Goal: Task Accomplishment & Management: Manage account settings

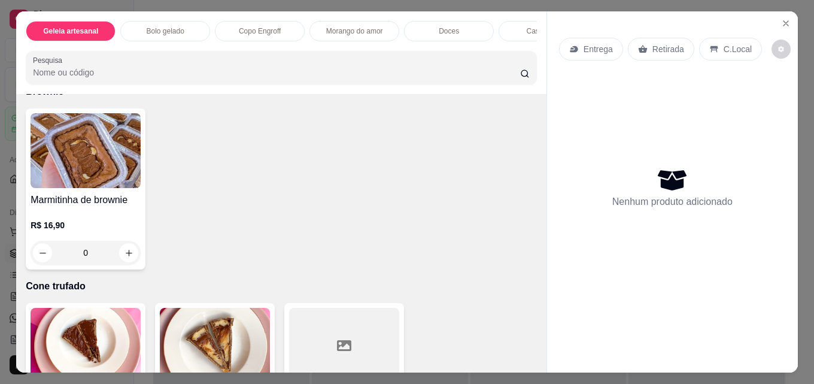
scroll to position [2275, 0]
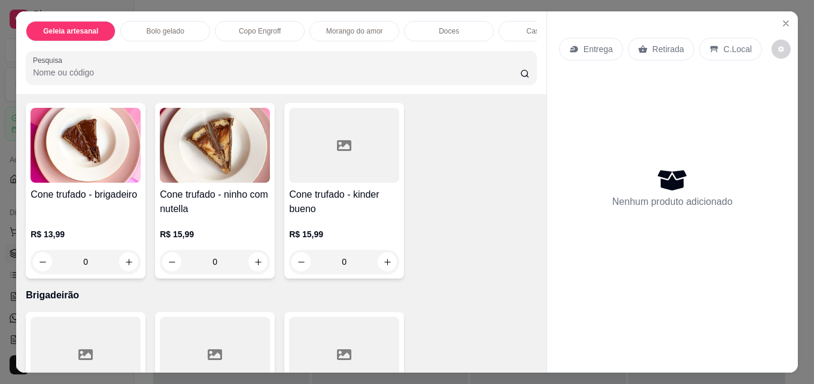
type input "1"
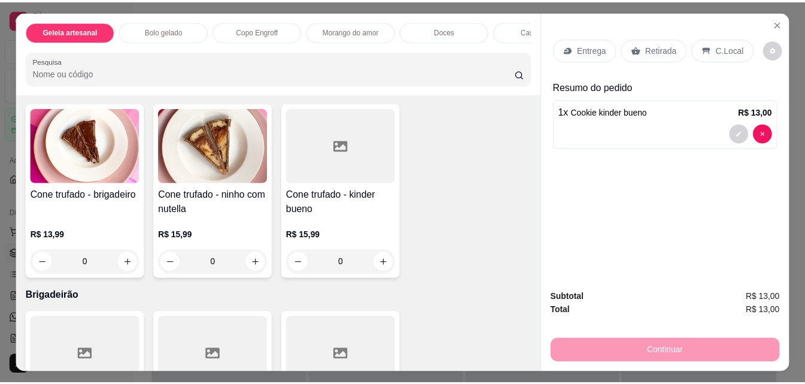
scroll to position [2215, 0]
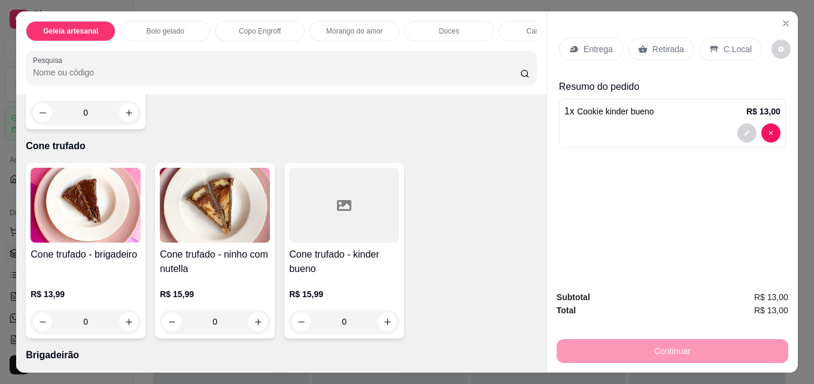
type input "1"
click at [652, 46] on p "Retirada" at bounding box center [668, 49] width 32 height 12
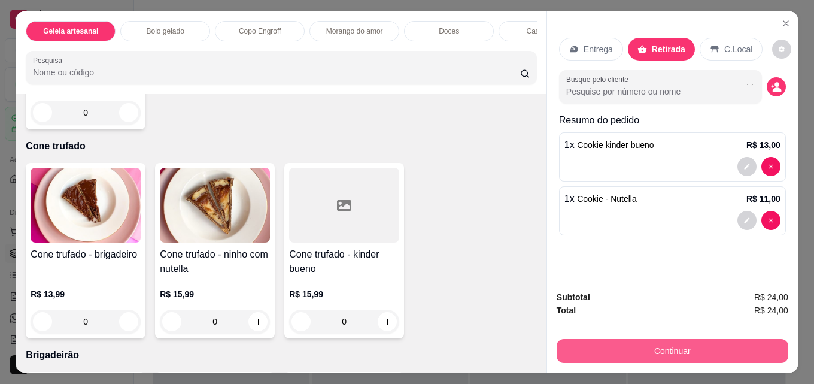
click at [637, 349] on button "Continuar" at bounding box center [672, 351] width 232 height 24
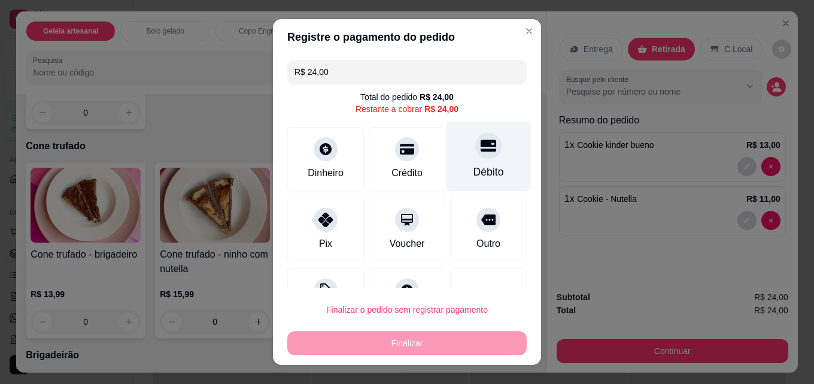
click at [475, 158] on div at bounding box center [488, 145] width 26 height 26
type input "R$ 0,00"
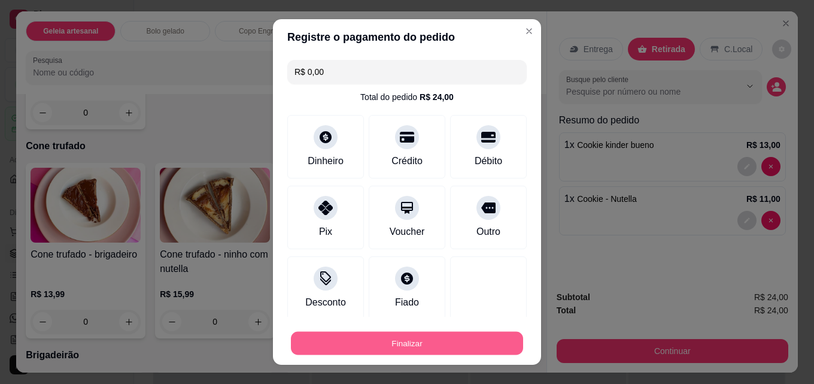
click at [346, 353] on button "Finalizar" at bounding box center [407, 343] width 232 height 23
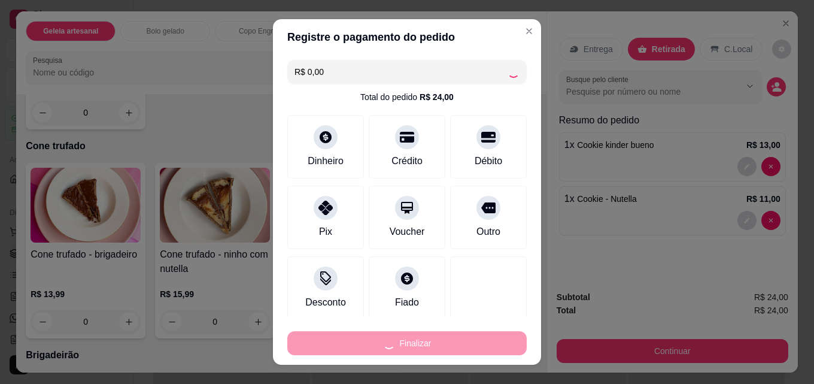
type input "0"
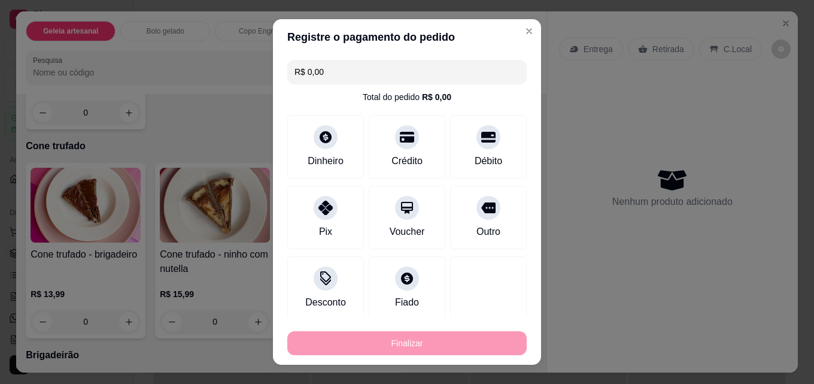
type input "-R$ 24,00"
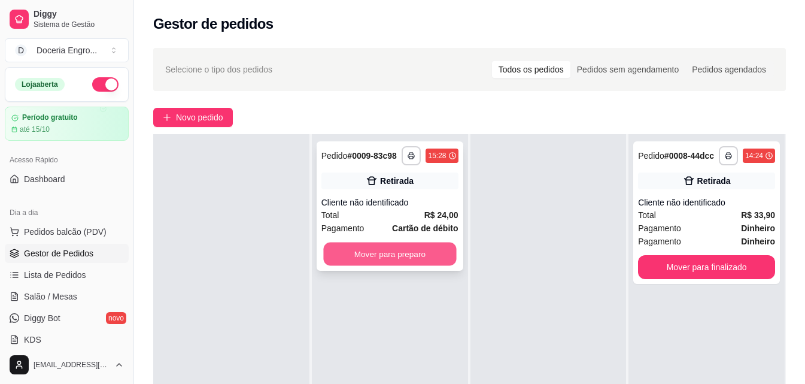
click at [369, 254] on button "Mover para preparo" at bounding box center [389, 253] width 133 height 23
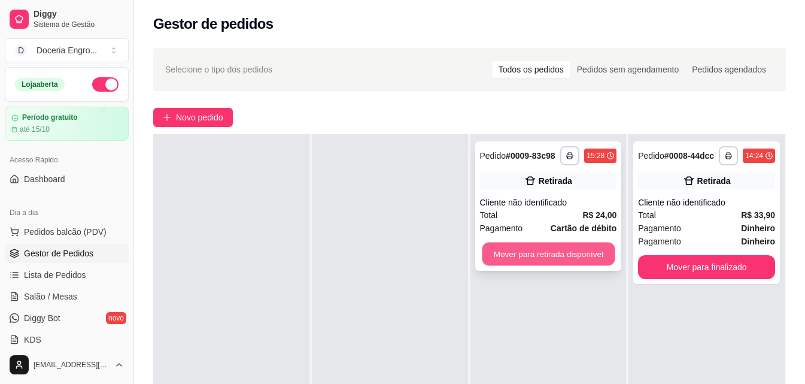
click at [573, 250] on button "Mover para retirada disponível" at bounding box center [548, 253] width 133 height 23
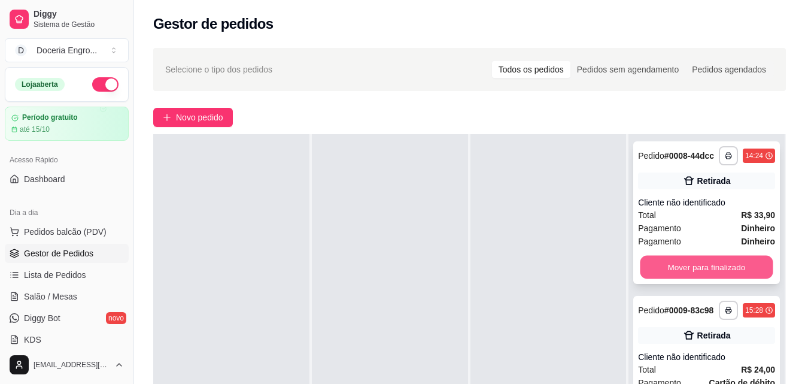
click at [688, 261] on button "Mover para finalizado" at bounding box center [706, 267] width 133 height 23
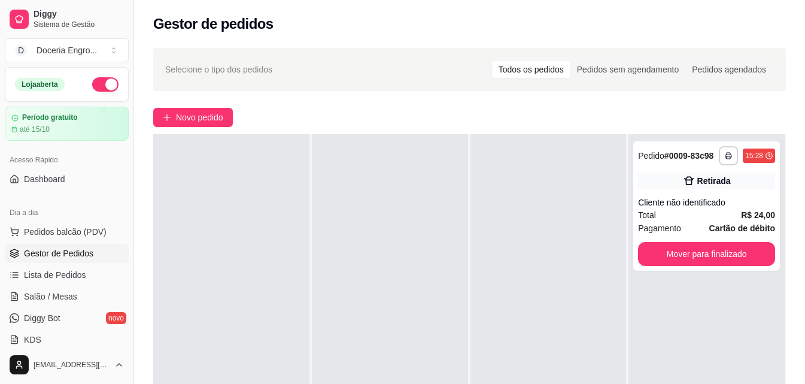
scroll to position [120, 0]
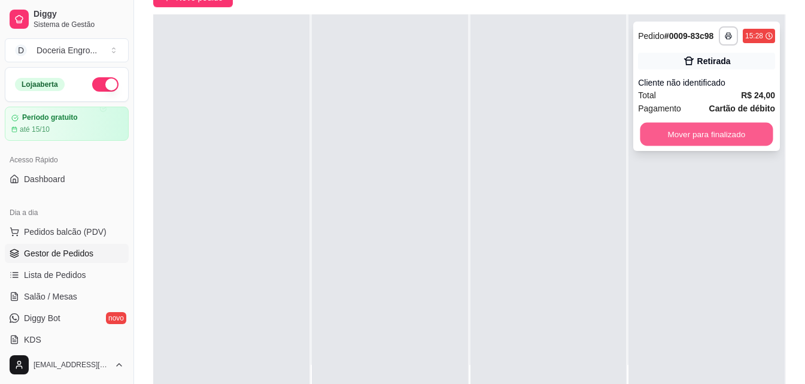
click at [704, 134] on button "Mover para finalizado" at bounding box center [706, 134] width 133 height 23
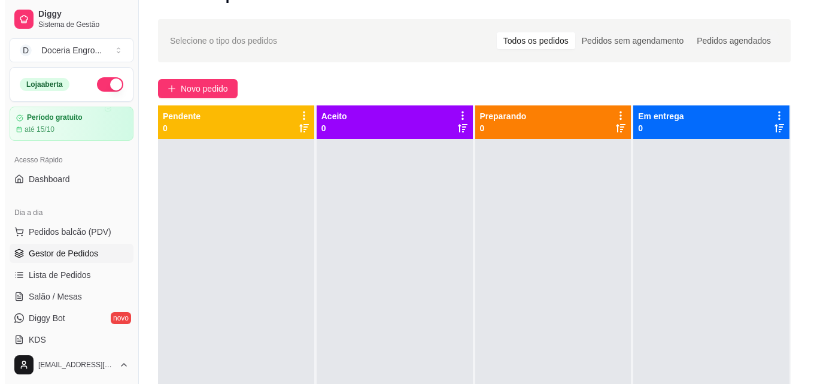
scroll to position [0, 0]
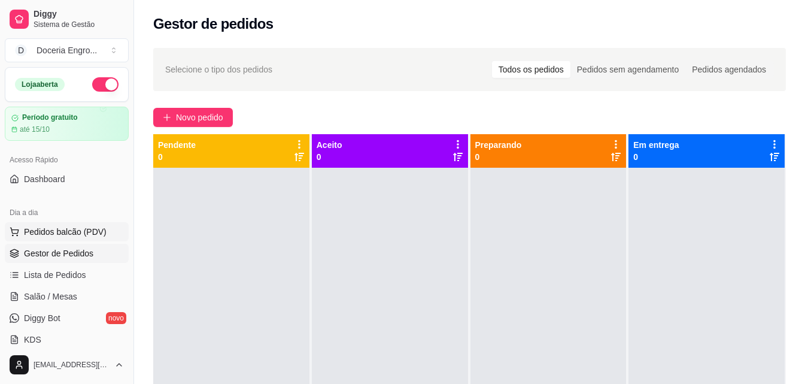
click at [60, 241] on button "Pedidos balcão (PDV)" at bounding box center [67, 231] width 124 height 19
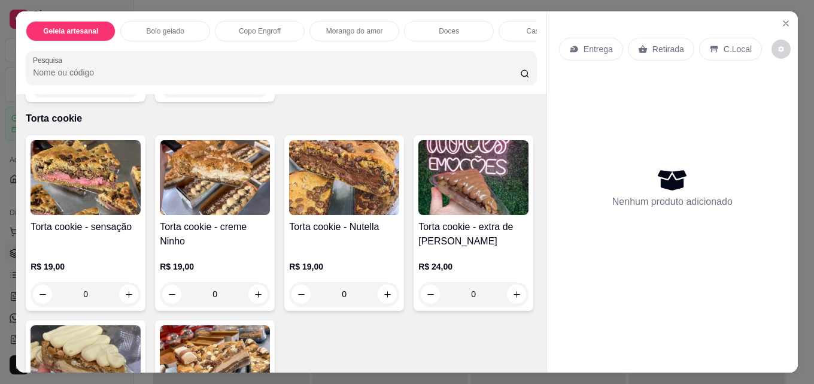
scroll to position [1675, 0]
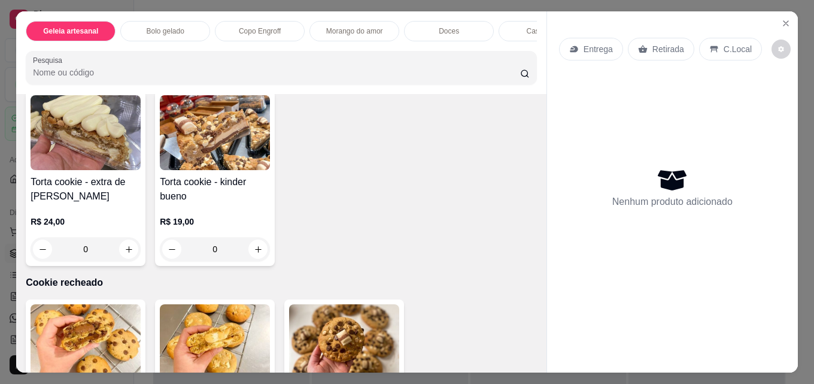
type input "1"
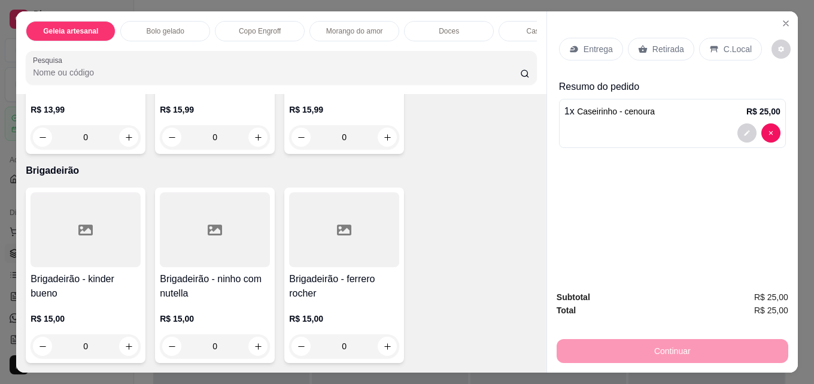
scroll to position [2794, 0]
click at [254, 343] on icon "increase-product-quantity" at bounding box center [258, 346] width 9 height 9
type input "1"
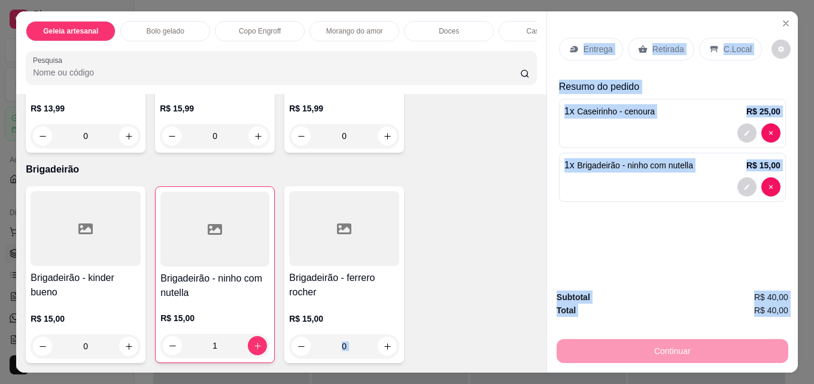
drag, startPoint x: 542, startPoint y: 342, endPoint x: 539, endPoint y: 324, distance: 18.1
click at [539, 324] on div "Geleia artesanal Bolo gelado Copo Engroff Morango do amor Doces Caseirinho Tort…" at bounding box center [406, 191] width 781 height 361
click at [665, 255] on div "Entrega Retirada C.Local Resumo do pedido 1 x Caseirinho - cenoura R$ 25,00 1 x…" at bounding box center [672, 145] width 251 height 269
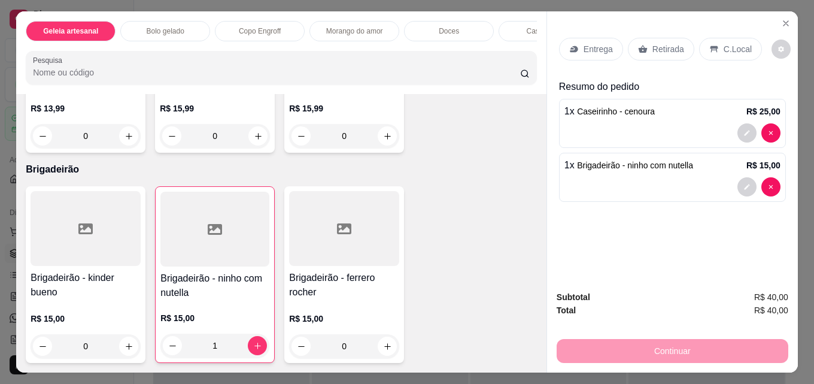
click at [666, 43] on p "Retirada" at bounding box center [668, 49] width 32 height 12
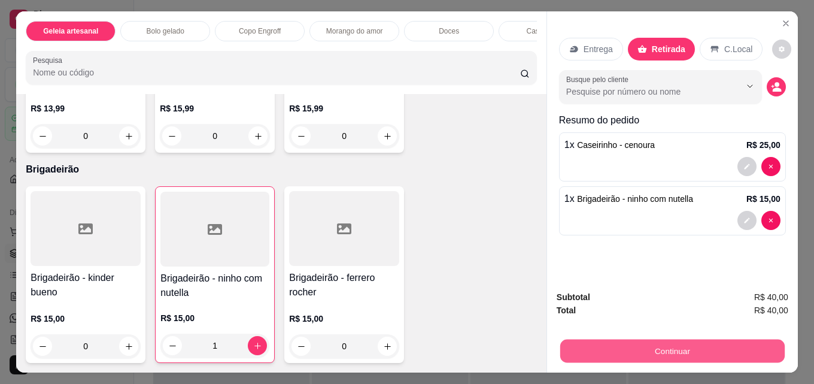
click at [643, 339] on button "Continuar" at bounding box center [672, 350] width 224 height 23
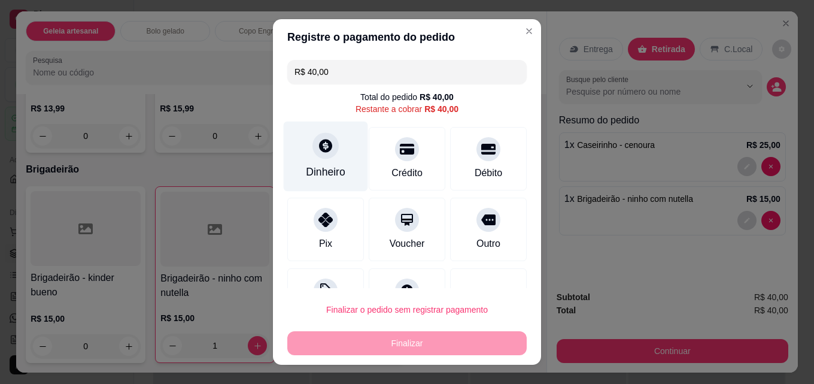
click at [317, 159] on div at bounding box center [325, 145] width 26 height 26
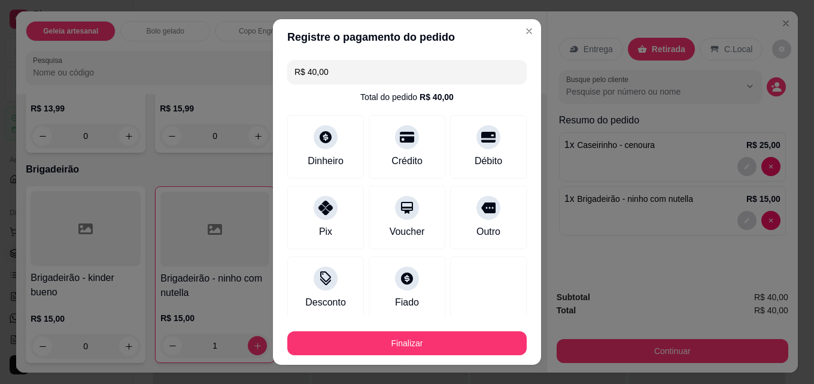
type input "R$ 0,00"
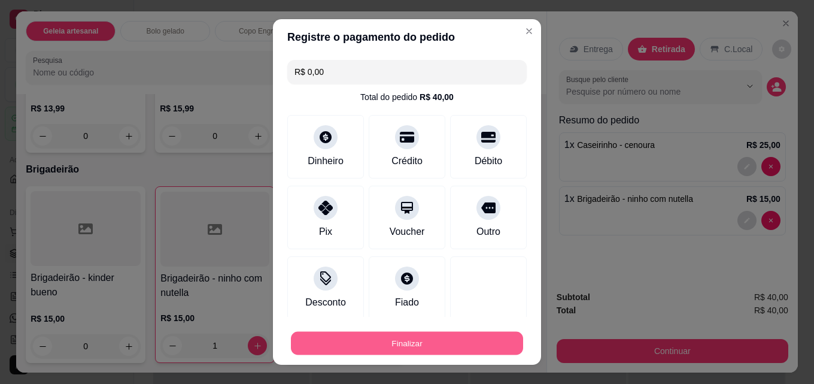
click at [392, 351] on button "Finalizar" at bounding box center [407, 343] width 232 height 23
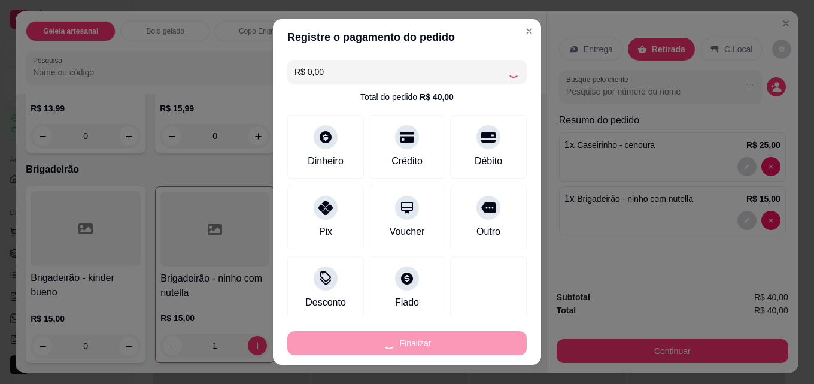
type input "0"
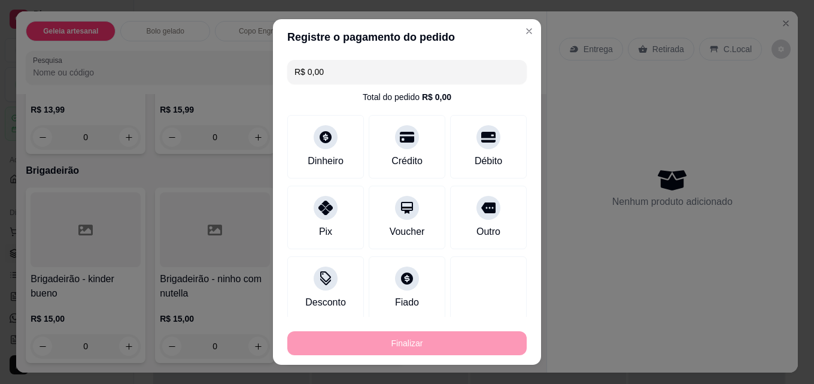
type input "-R$ 40,00"
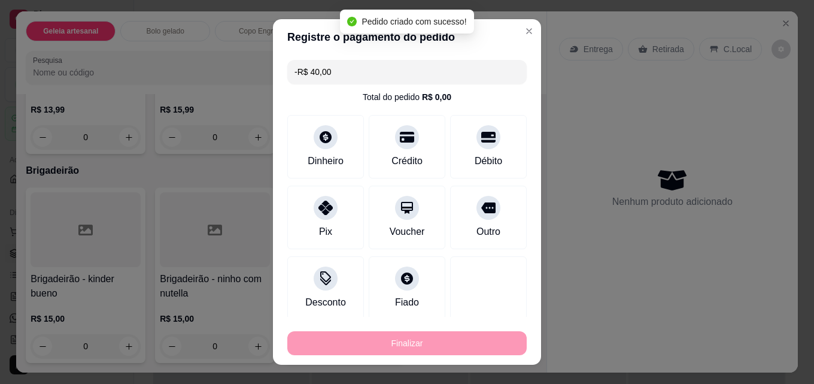
scroll to position [2654, 0]
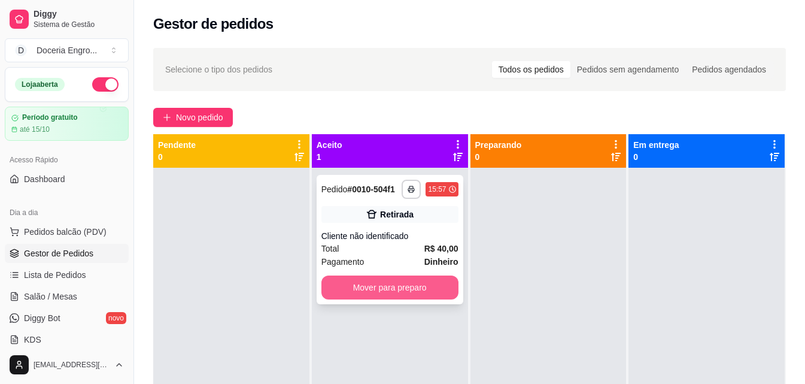
click at [433, 278] on button "Mover para preparo" at bounding box center [389, 287] width 137 height 24
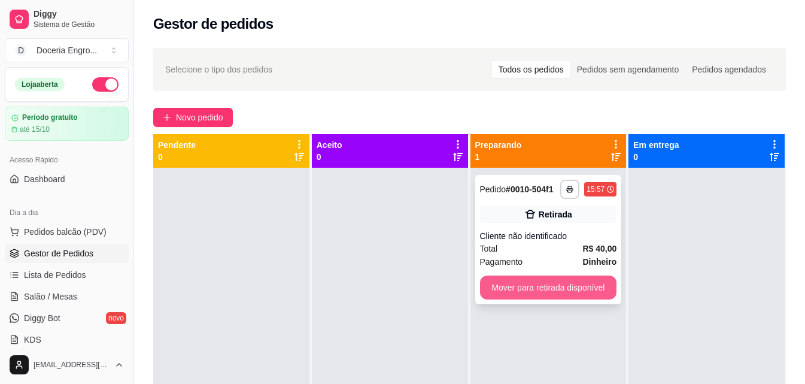
click at [568, 291] on button "Mover para retirada disponível" at bounding box center [548, 287] width 137 height 24
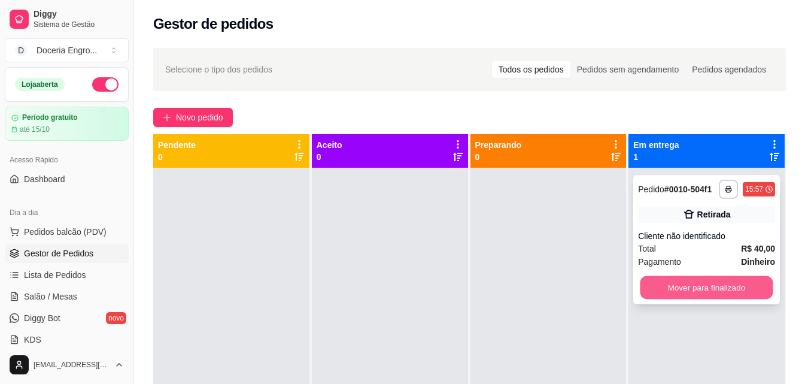
click at [708, 284] on button "Mover para finalizado" at bounding box center [706, 287] width 133 height 23
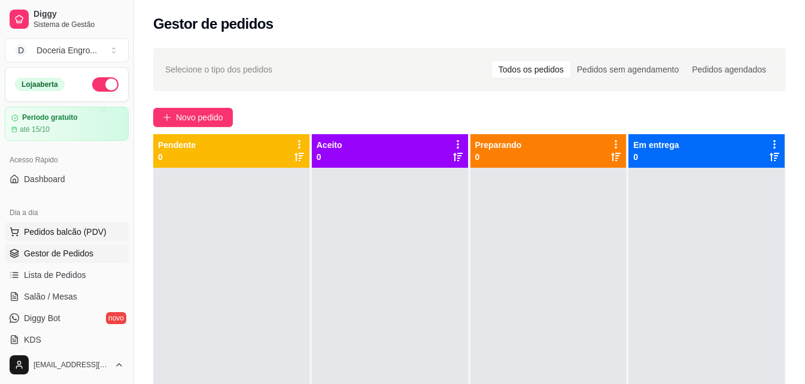
click at [98, 235] on span "Pedidos balcão (PDV)" at bounding box center [65, 232] width 83 height 12
